Goal: Task Accomplishment & Management: Manage account settings

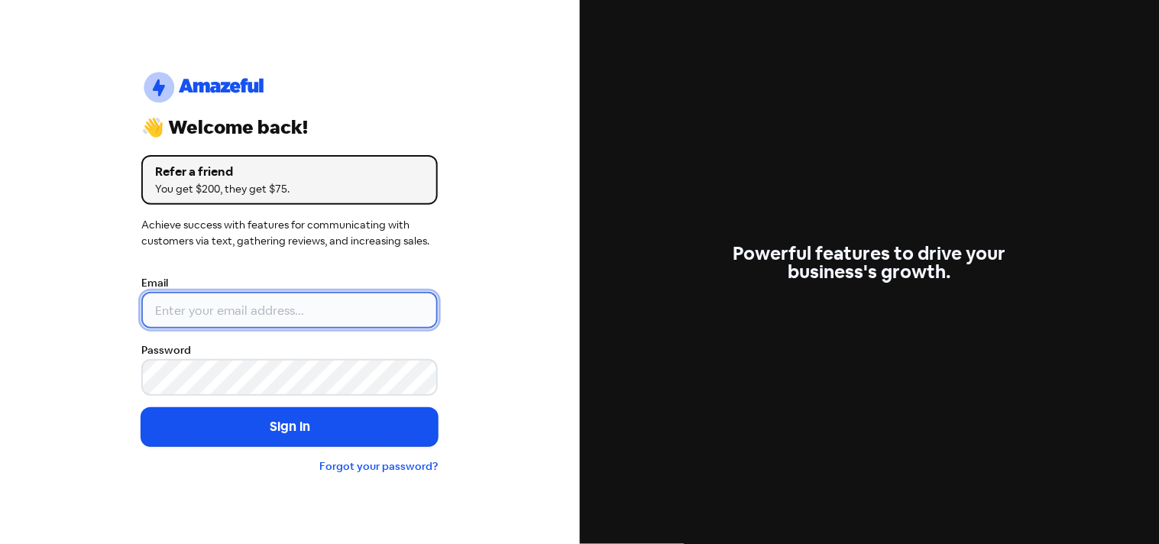
click at [281, 319] on input "email" at bounding box center [289, 310] width 296 height 37
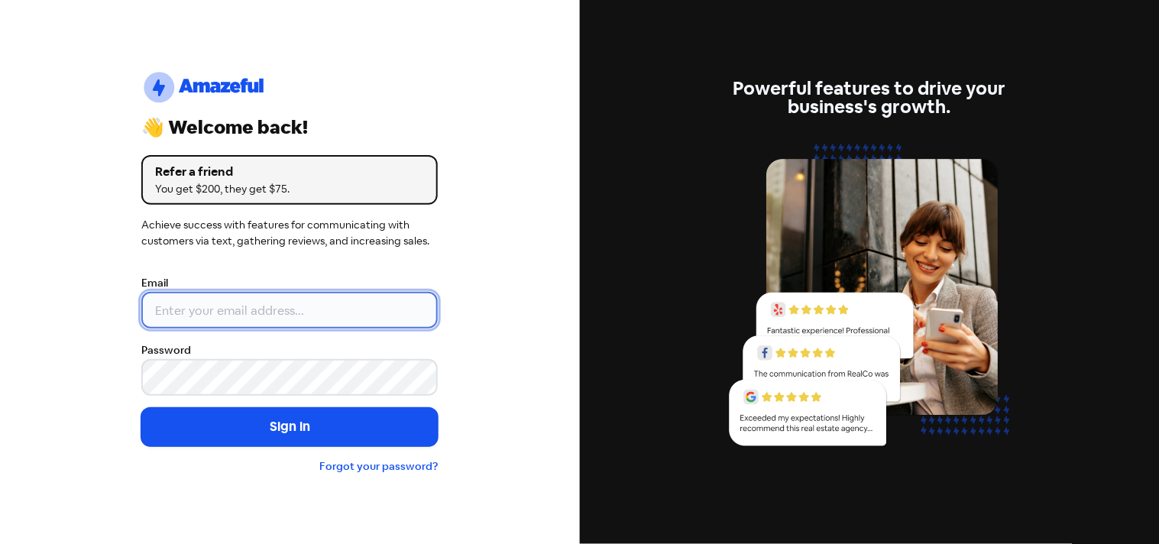
click at [217, 313] on input "email" at bounding box center [289, 310] width 296 height 37
type input "[EMAIL_ADDRESS][DOMAIN_NAME]"
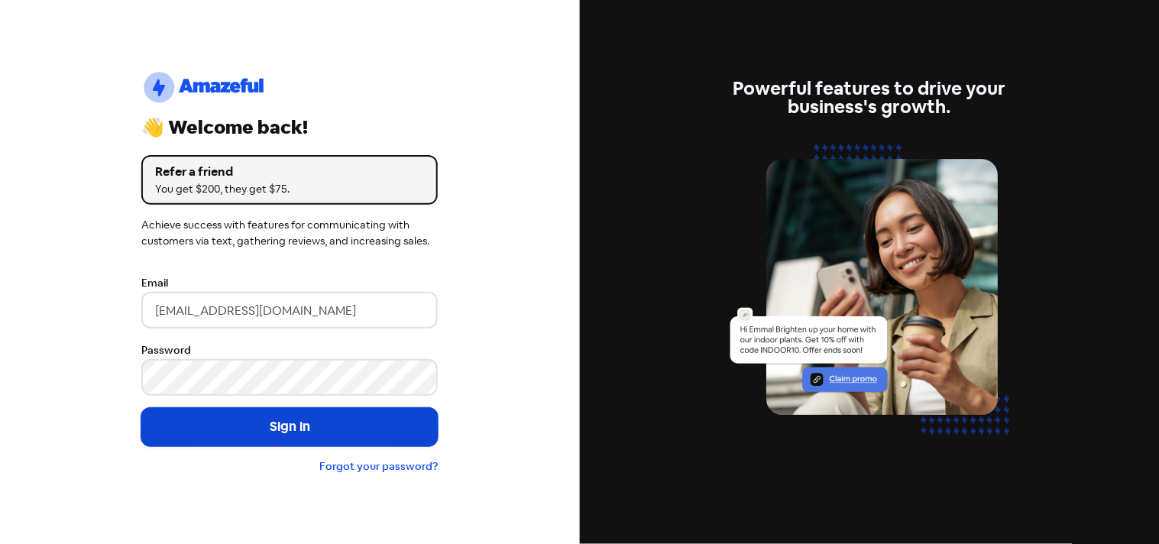
click at [331, 432] on button "Sign in" at bounding box center [289, 427] width 296 height 38
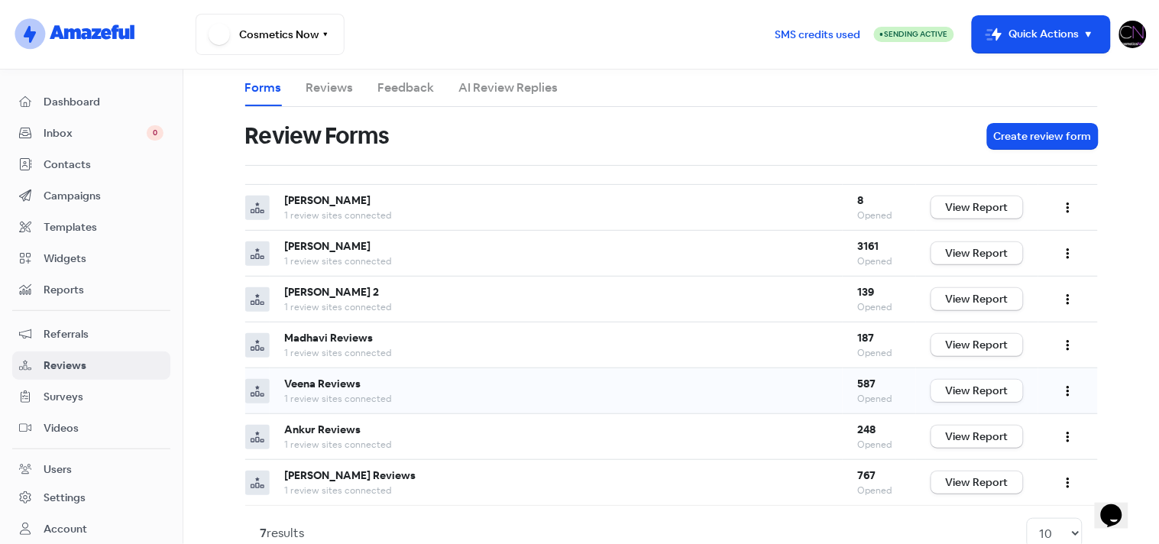
click at [973, 384] on link "View Report" at bounding box center [977, 391] width 92 height 22
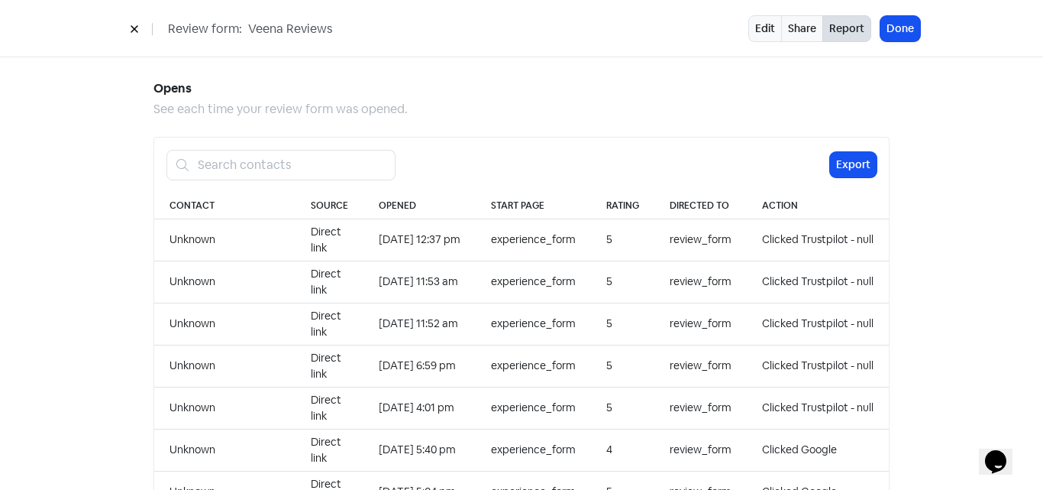
scroll to position [1429, 0]
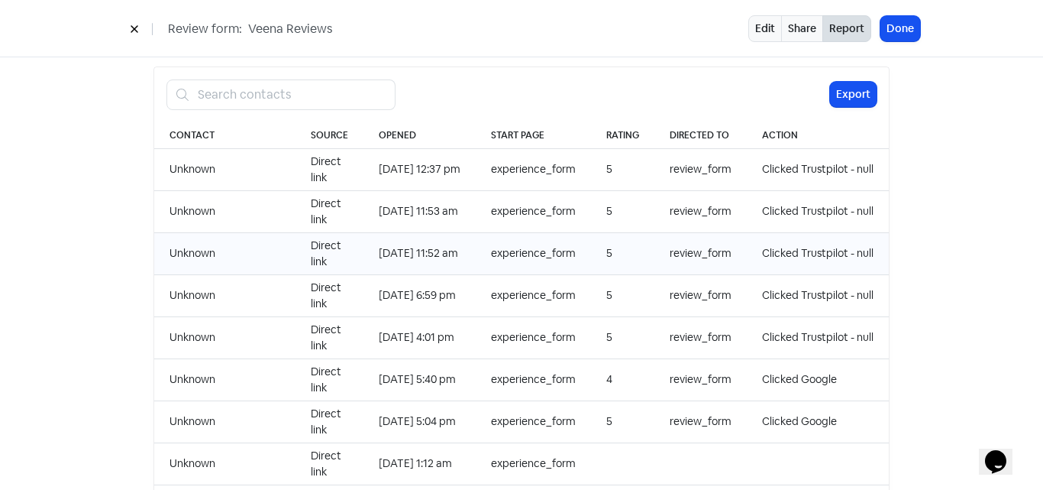
scroll to position [1498, 0]
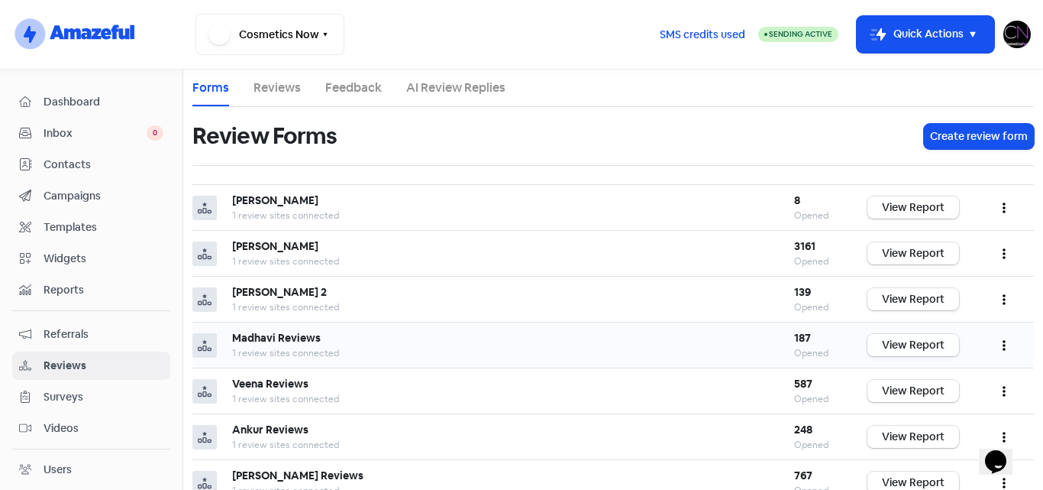
click at [908, 341] on link "View Report" at bounding box center [914, 345] width 92 height 22
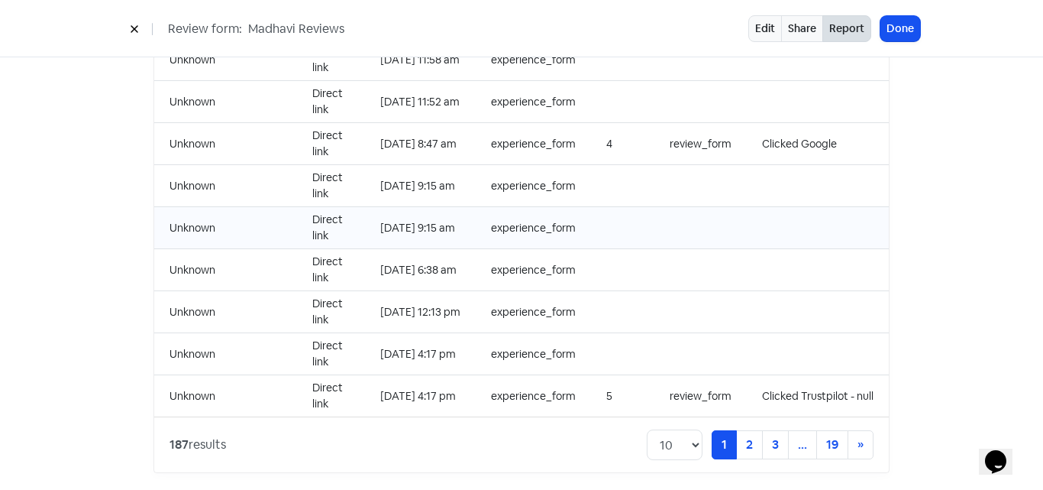
scroll to position [1575, 0]
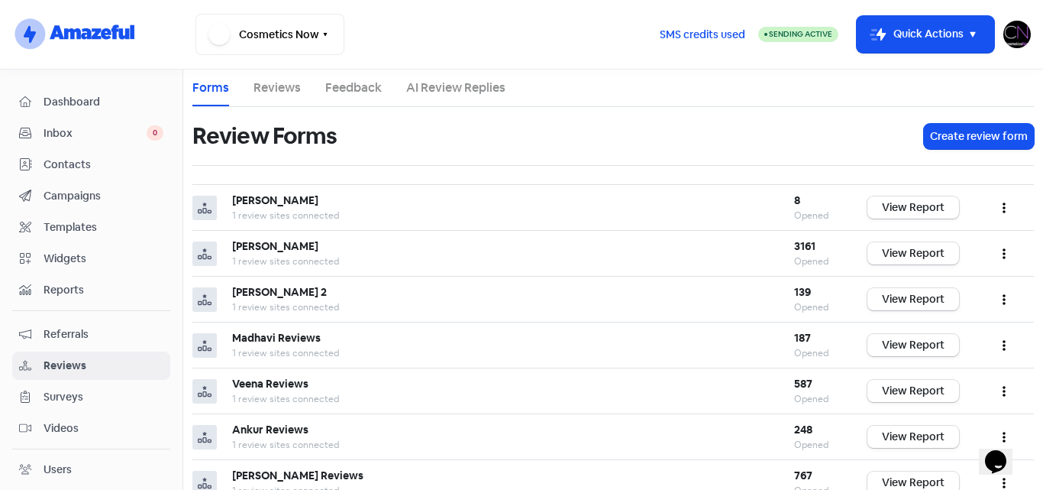
click at [1030, 37] on img at bounding box center [1016, 34] width 27 height 27
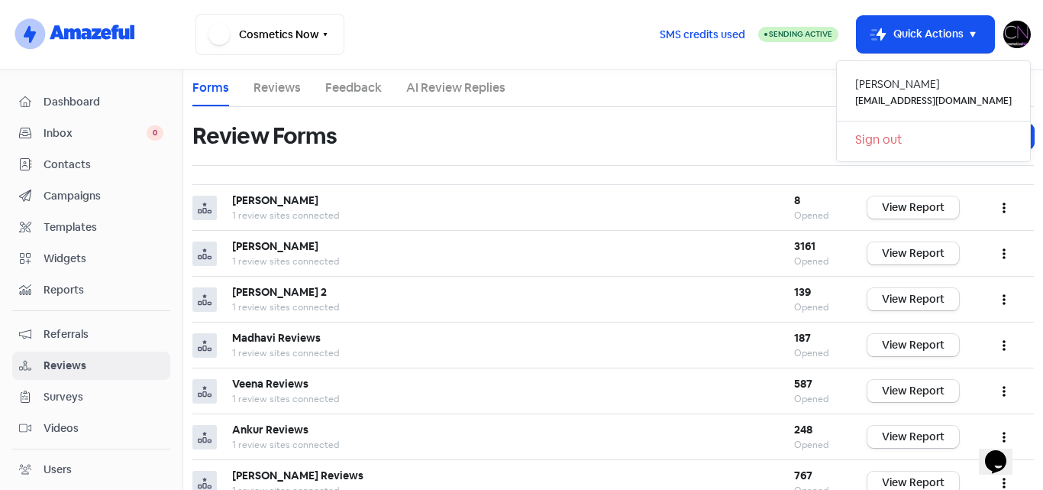
click at [919, 141] on link "Sign out" at bounding box center [933, 140] width 193 height 24
